Goal: Find specific page/section: Find specific page/section

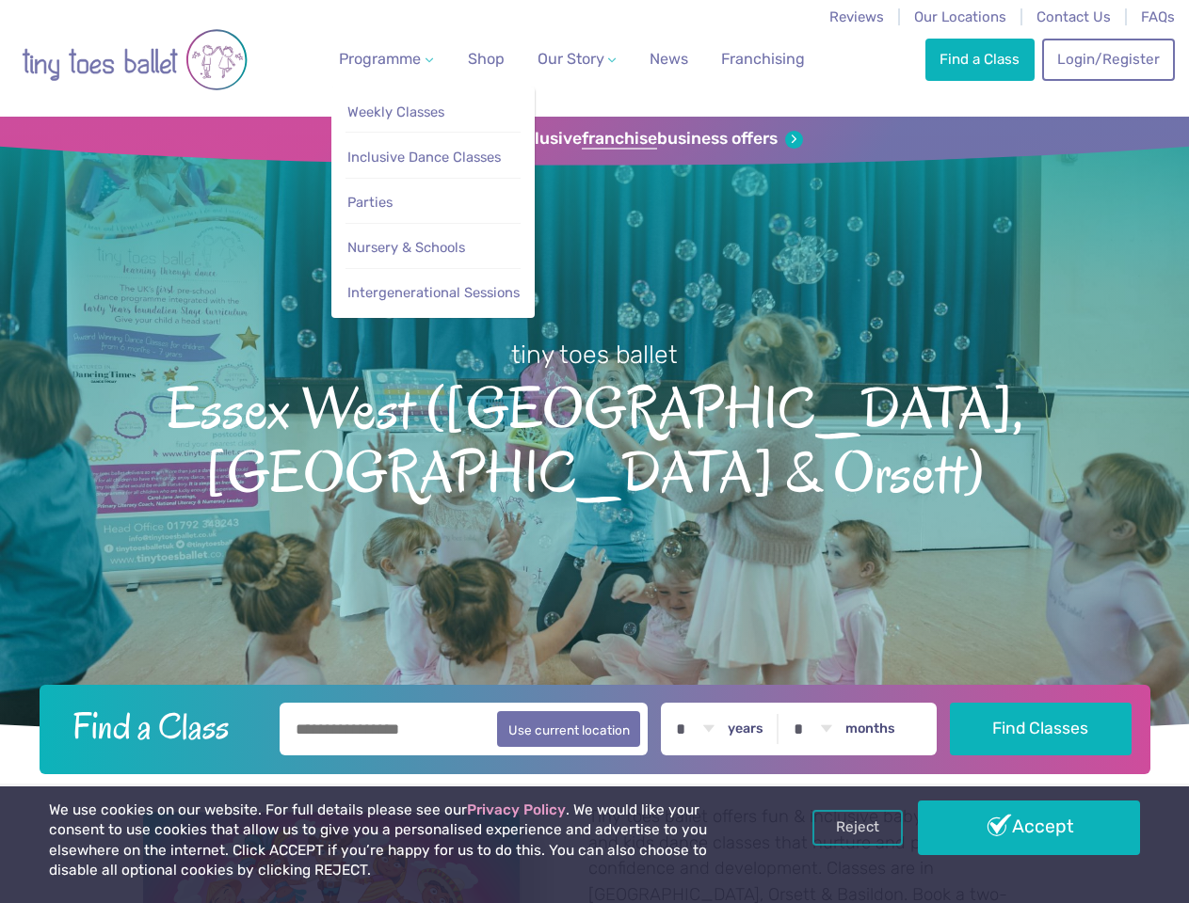
click at [382, 58] on span "Programme" at bounding box center [380, 59] width 82 height 18
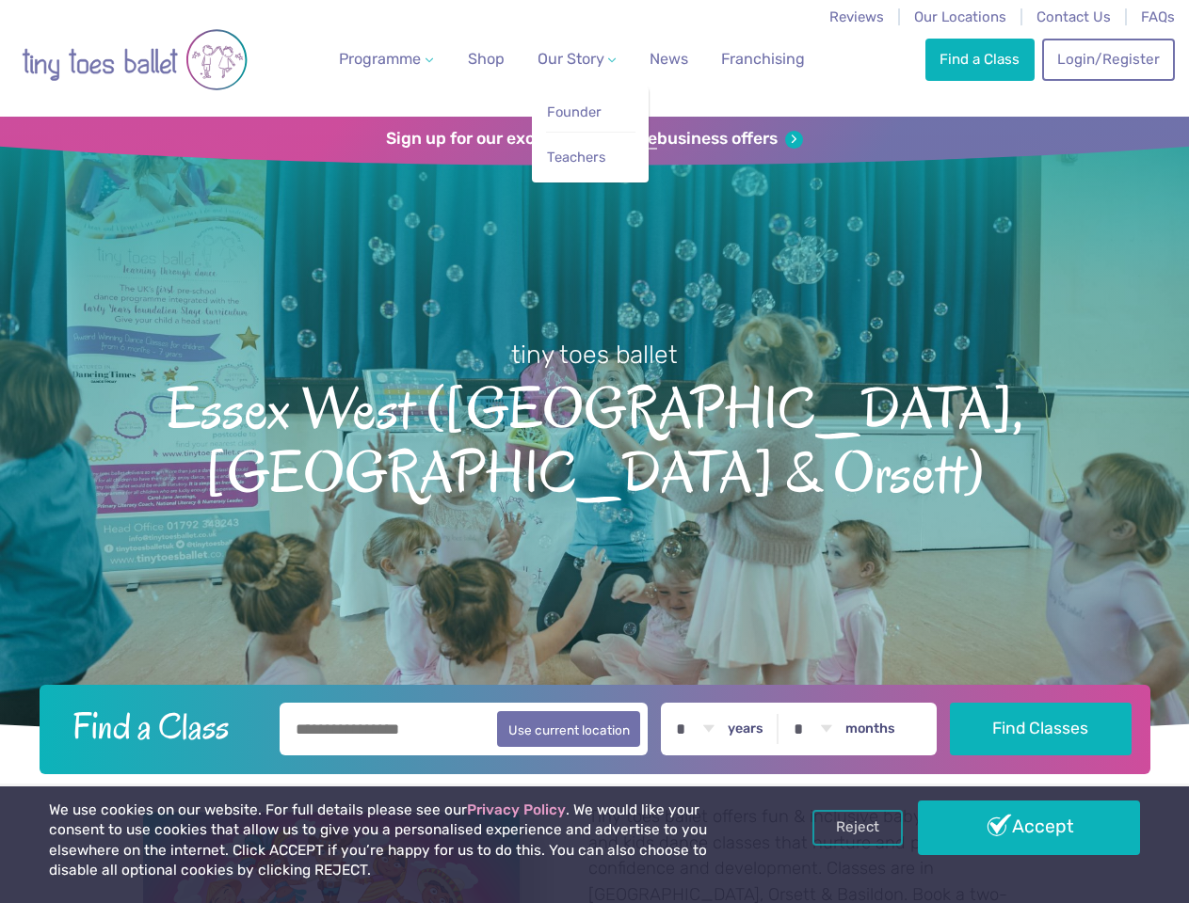
click at [560, 58] on span "Our Story" at bounding box center [570, 59] width 67 height 18
click at [594, 139] on li "Teachers" at bounding box center [590, 153] width 89 height 42
click at [594, 727] on button "Use current location" at bounding box center [569, 729] width 144 height 36
type input "**********"
click at [857, 828] on link "Reject" at bounding box center [857, 828] width 90 height 36
